Goal: Information Seeking & Learning: Learn about a topic

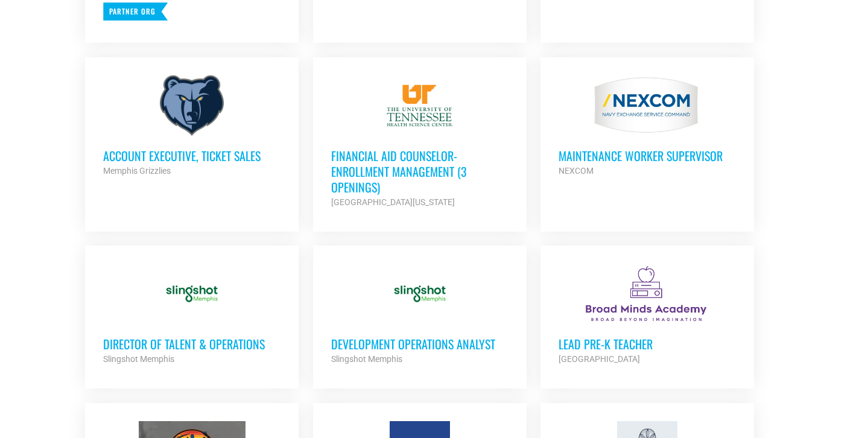
scroll to position [612, 0]
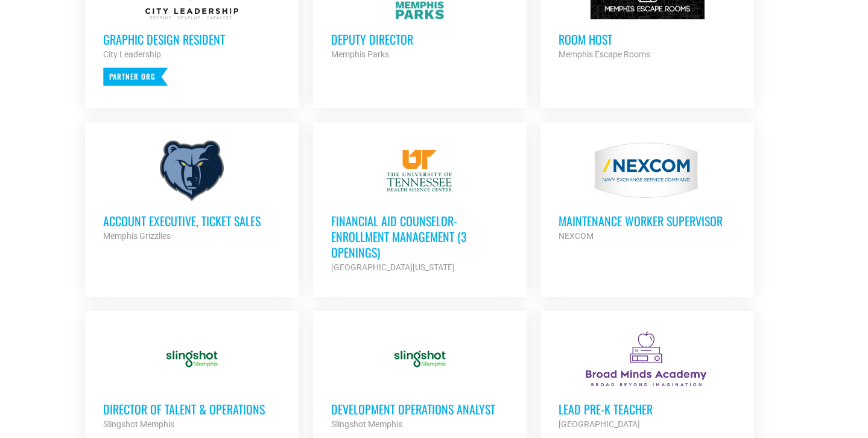
click at [448, 189] on div at bounding box center [419, 170] width 177 height 60
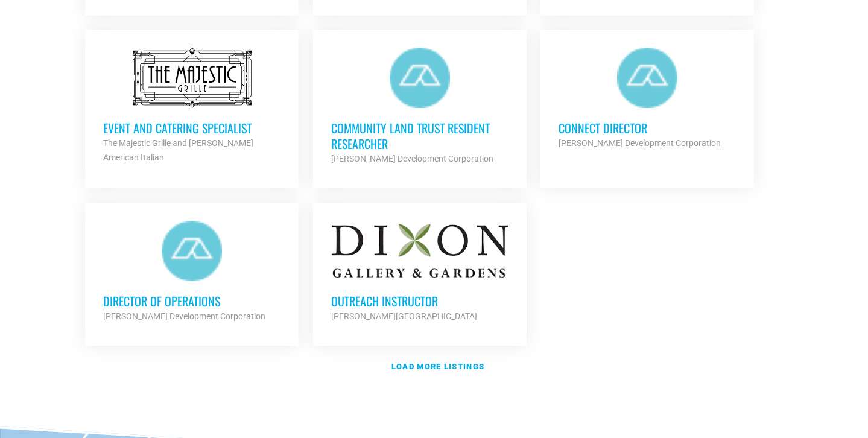
scroll to position [1401, 0]
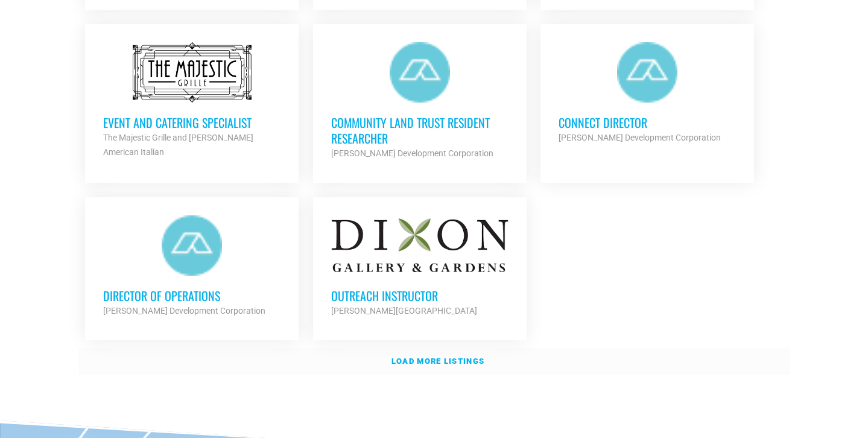
click at [397, 356] on strong "Load more listings" at bounding box center [437, 360] width 93 height 9
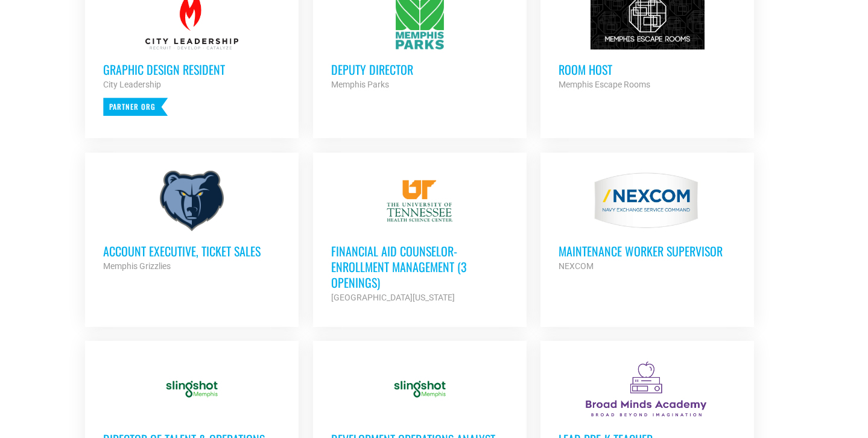
scroll to position [582, 0]
click at [426, 253] on h3 "Financial Aid Counselor-Enrollment Management (3 Openings)" at bounding box center [419, 265] width 177 height 47
